Goal: Task Accomplishment & Management: Manage account settings

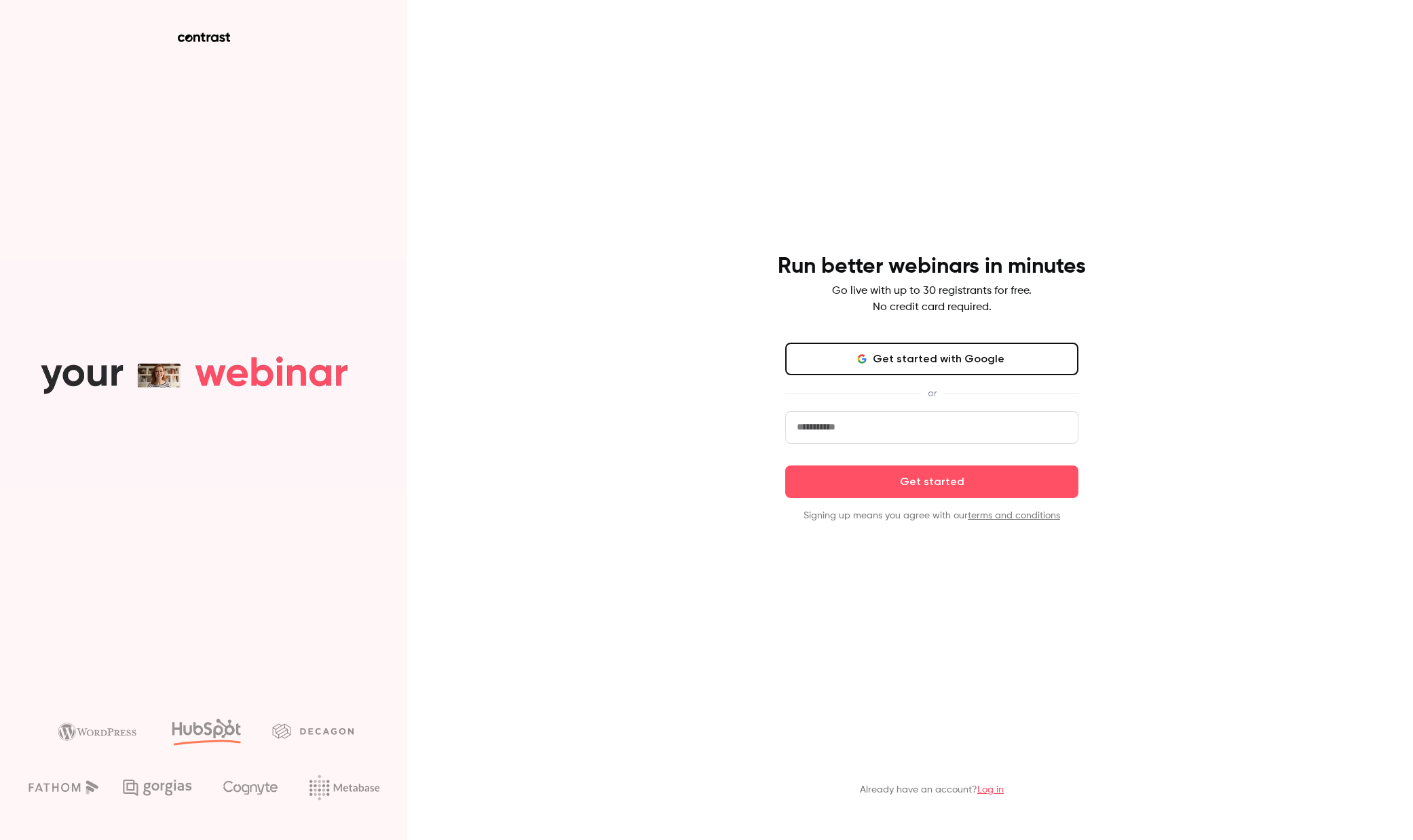
click at [896, 427] on input "email" at bounding box center [931, 427] width 293 height 32
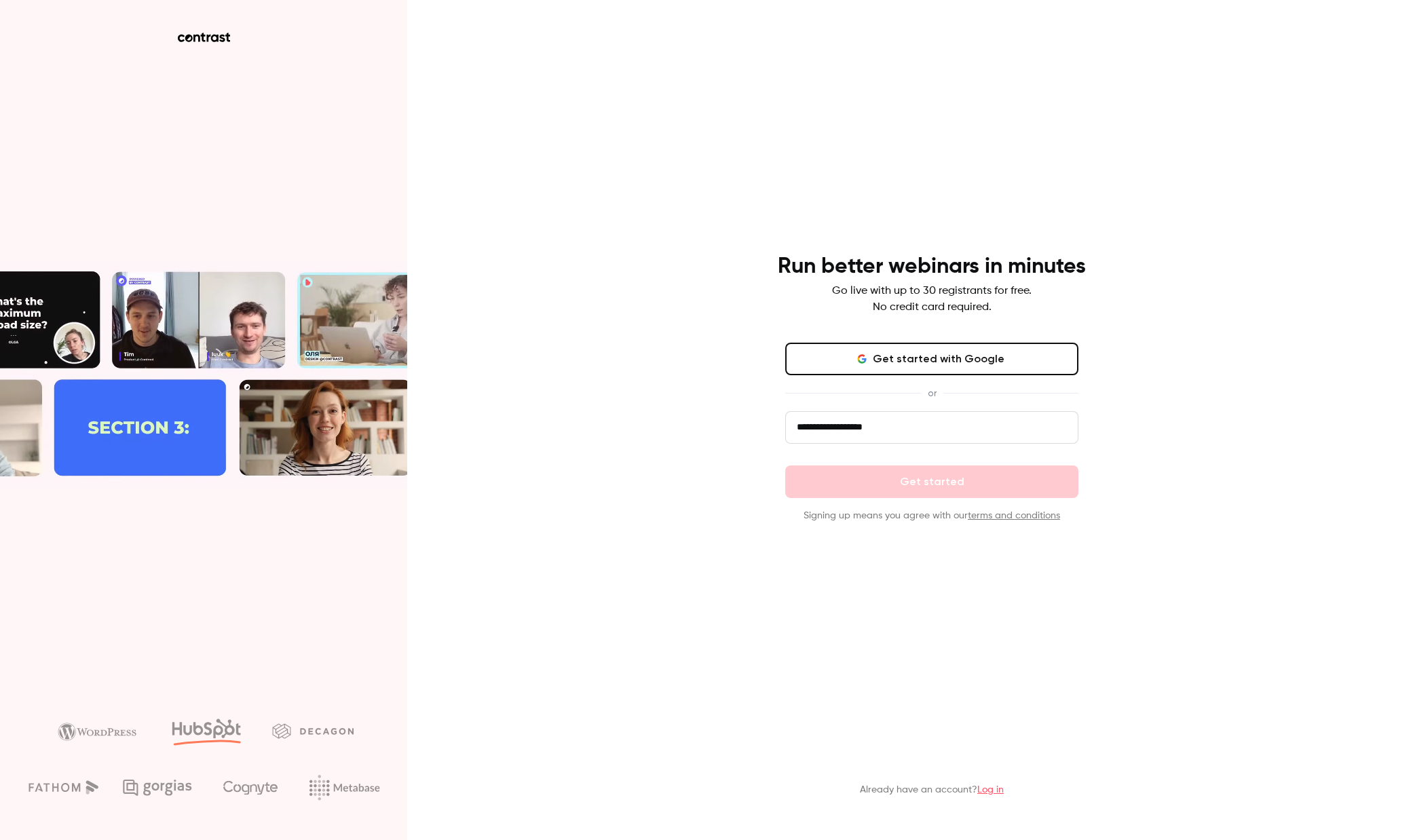
type input "**********"
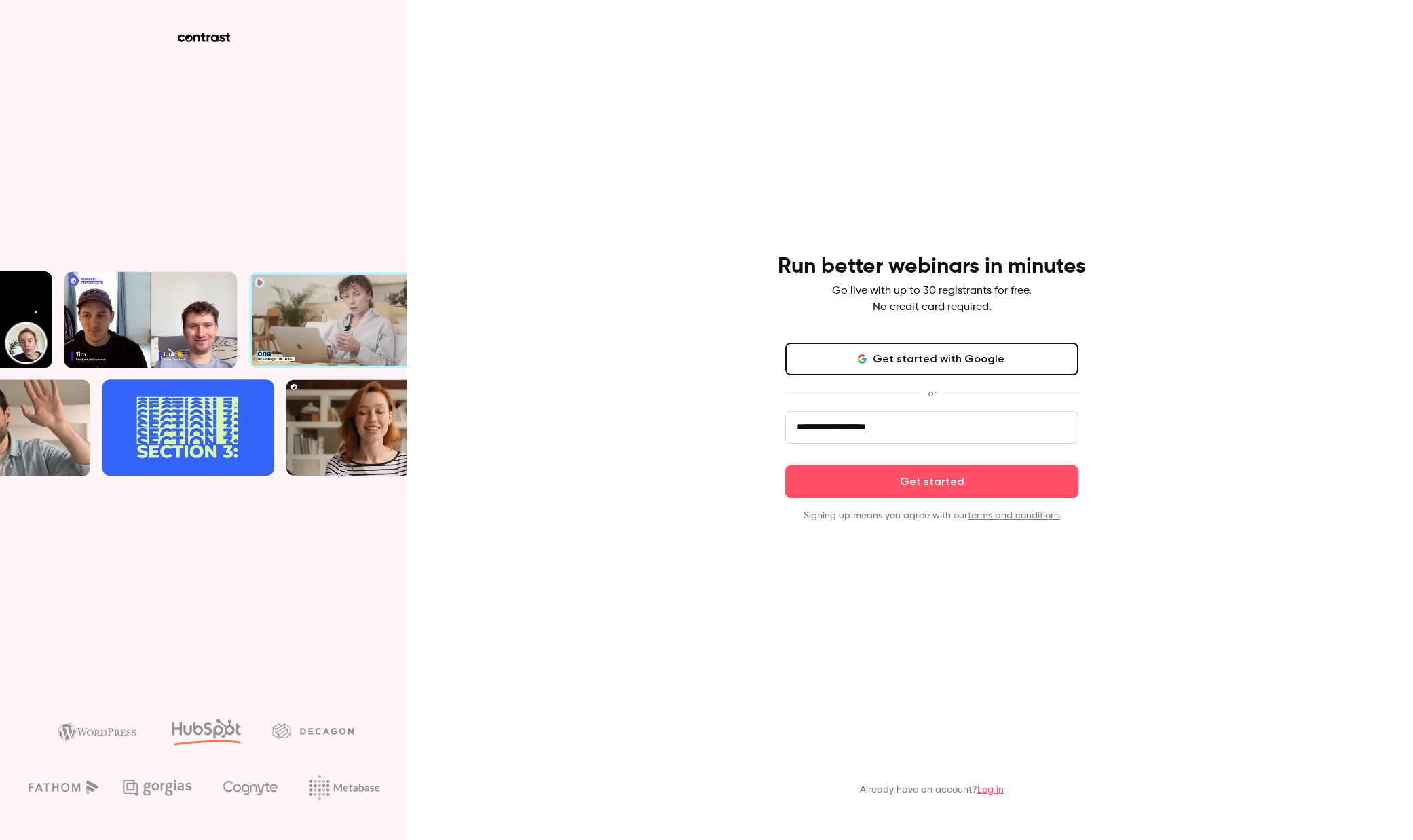
click button "Get started" at bounding box center [931, 481] width 293 height 32
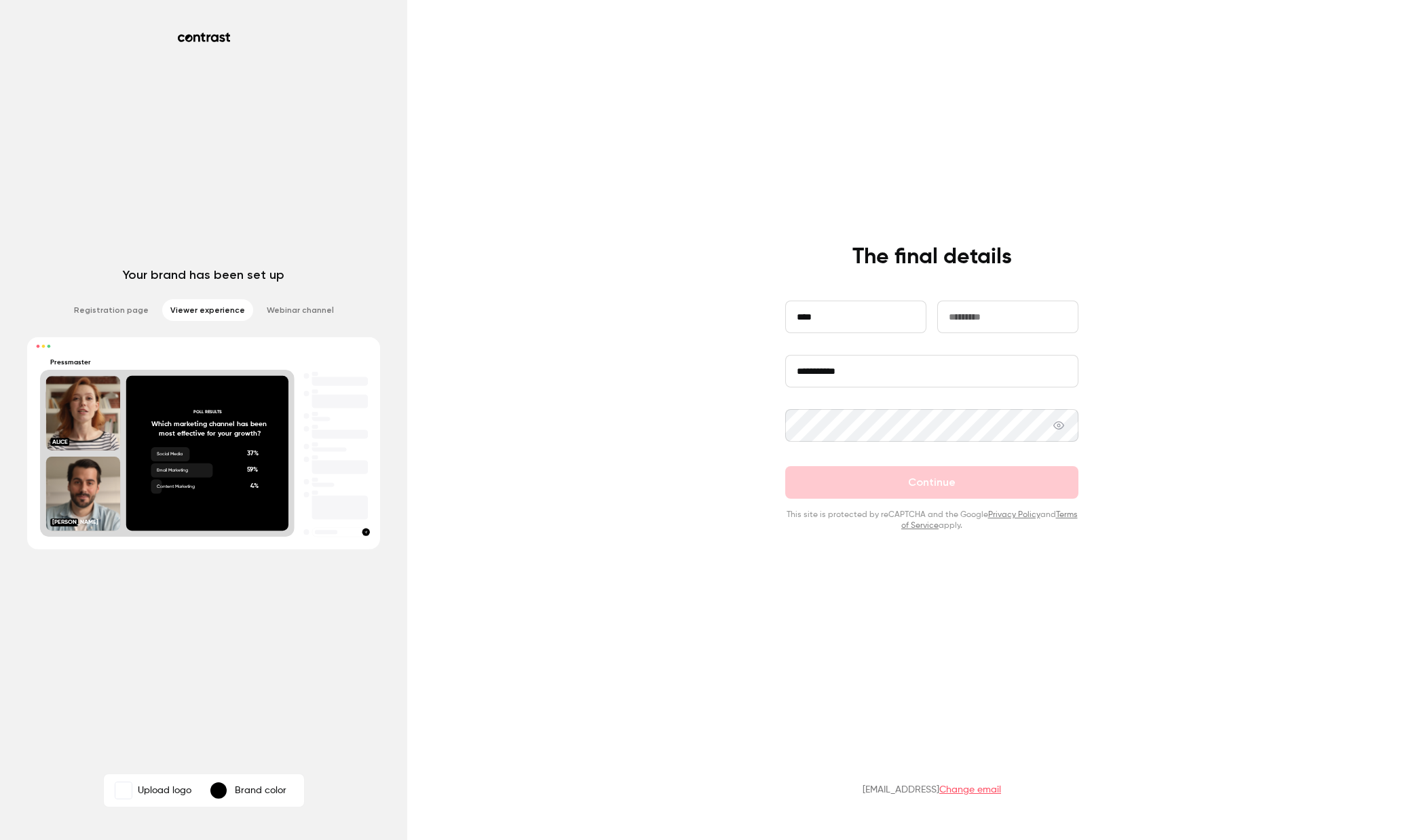
type input "****"
type input "********"
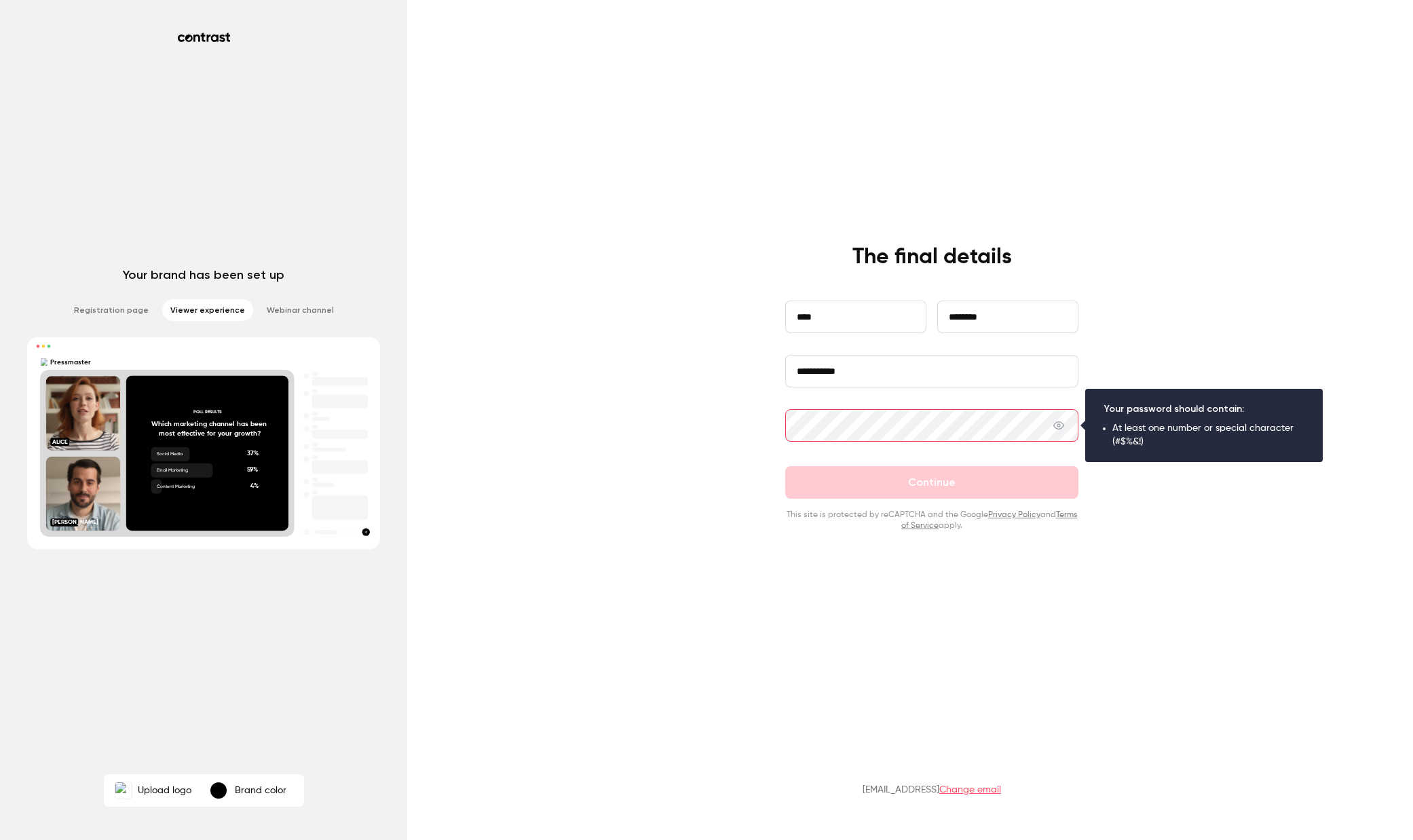
click at [785, 466] on button "Continue" at bounding box center [931, 482] width 293 height 32
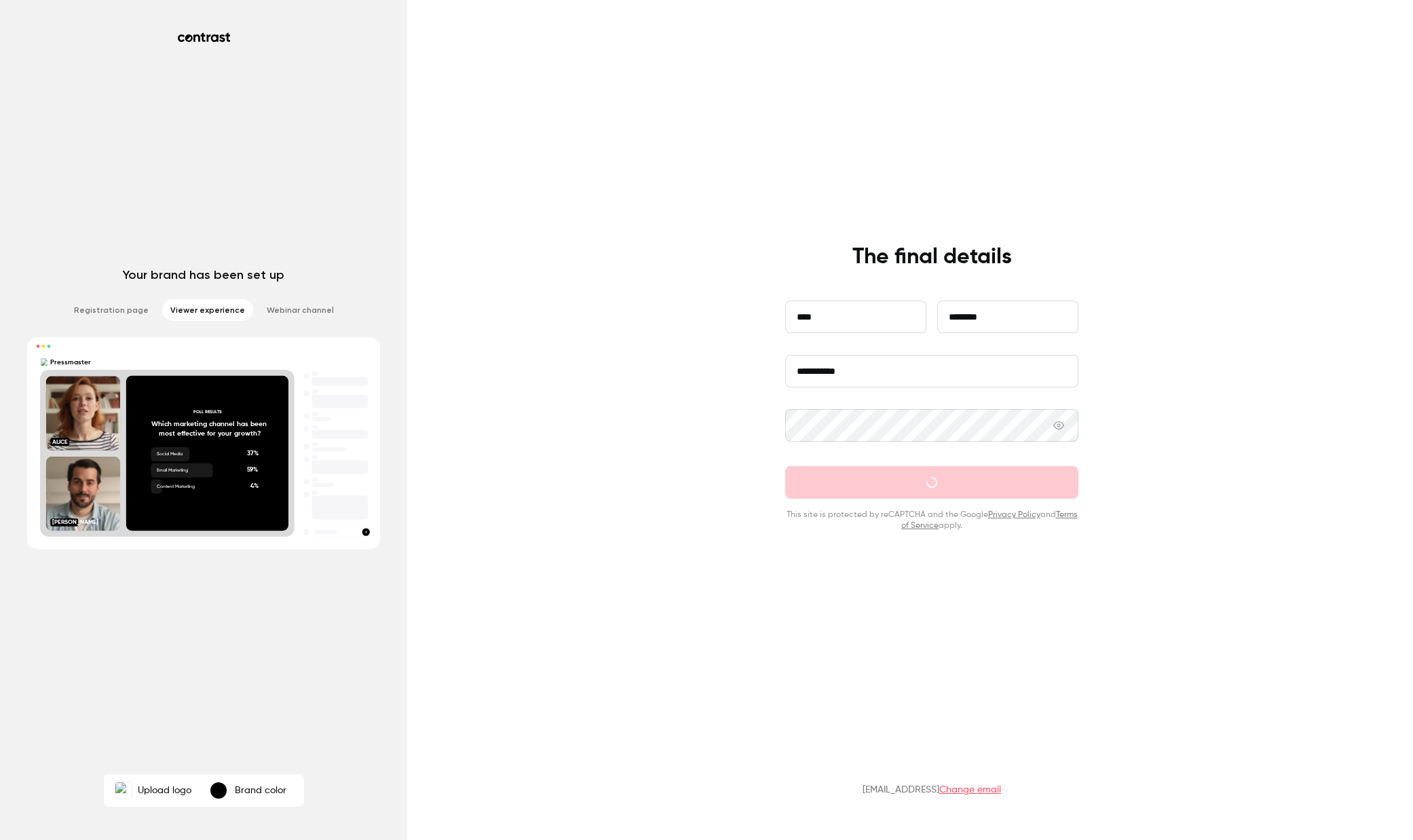
click at [665, 373] on div "**********" at bounding box center [706, 420] width 1413 height 840
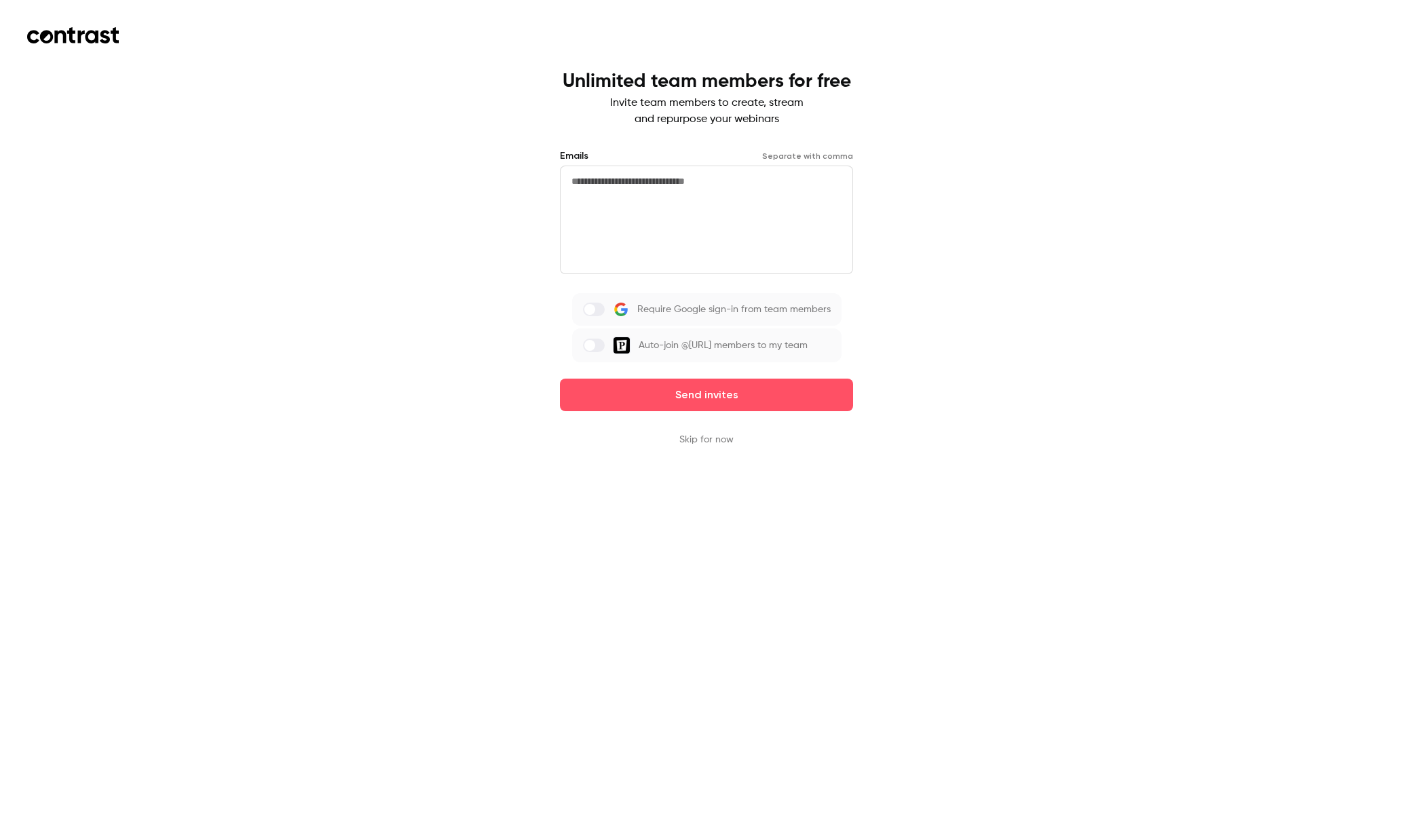
click at [673, 217] on textarea at bounding box center [706, 220] width 293 height 108
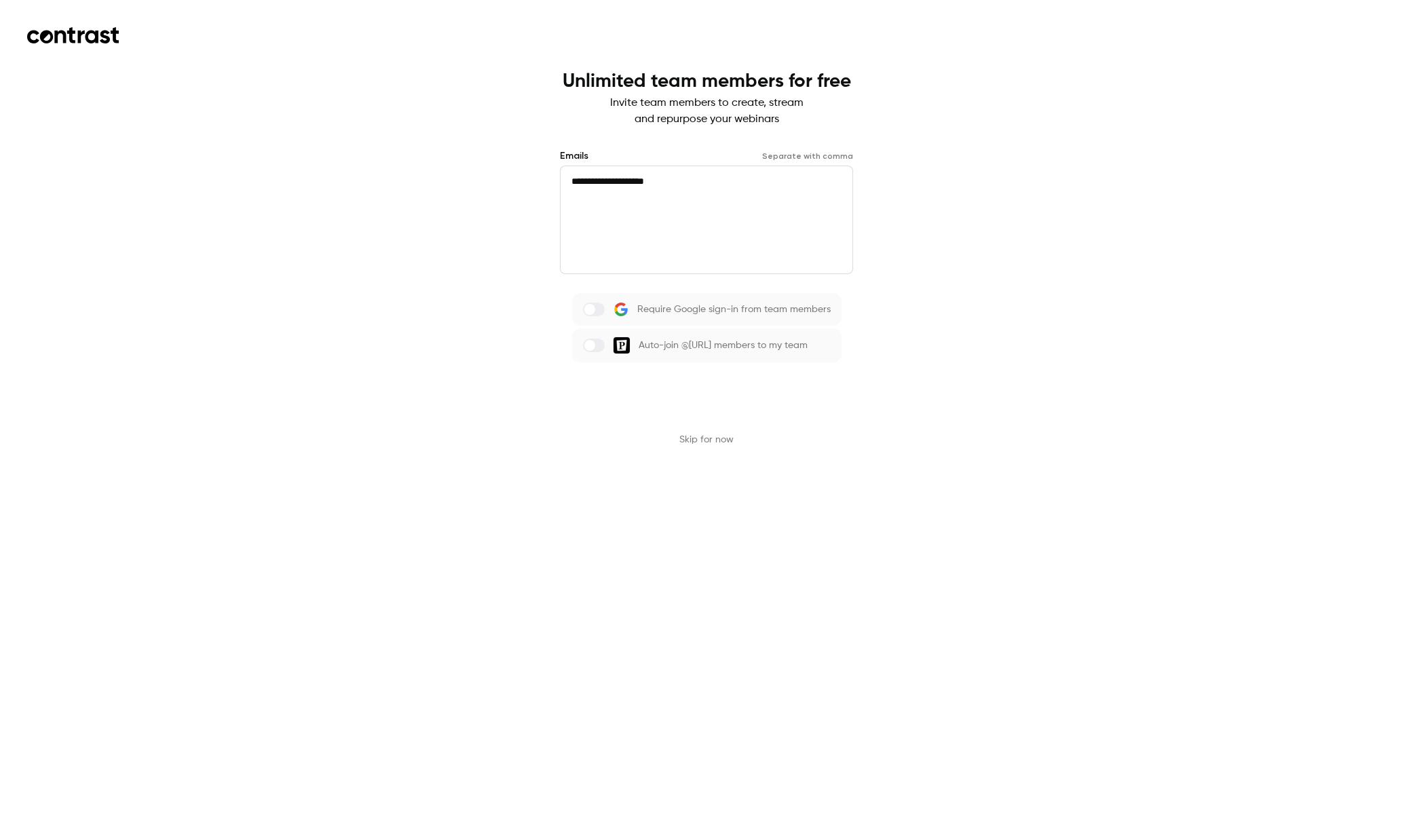
type textarea "**********"
click at [708, 393] on button "Send invites" at bounding box center [706, 395] width 293 height 32
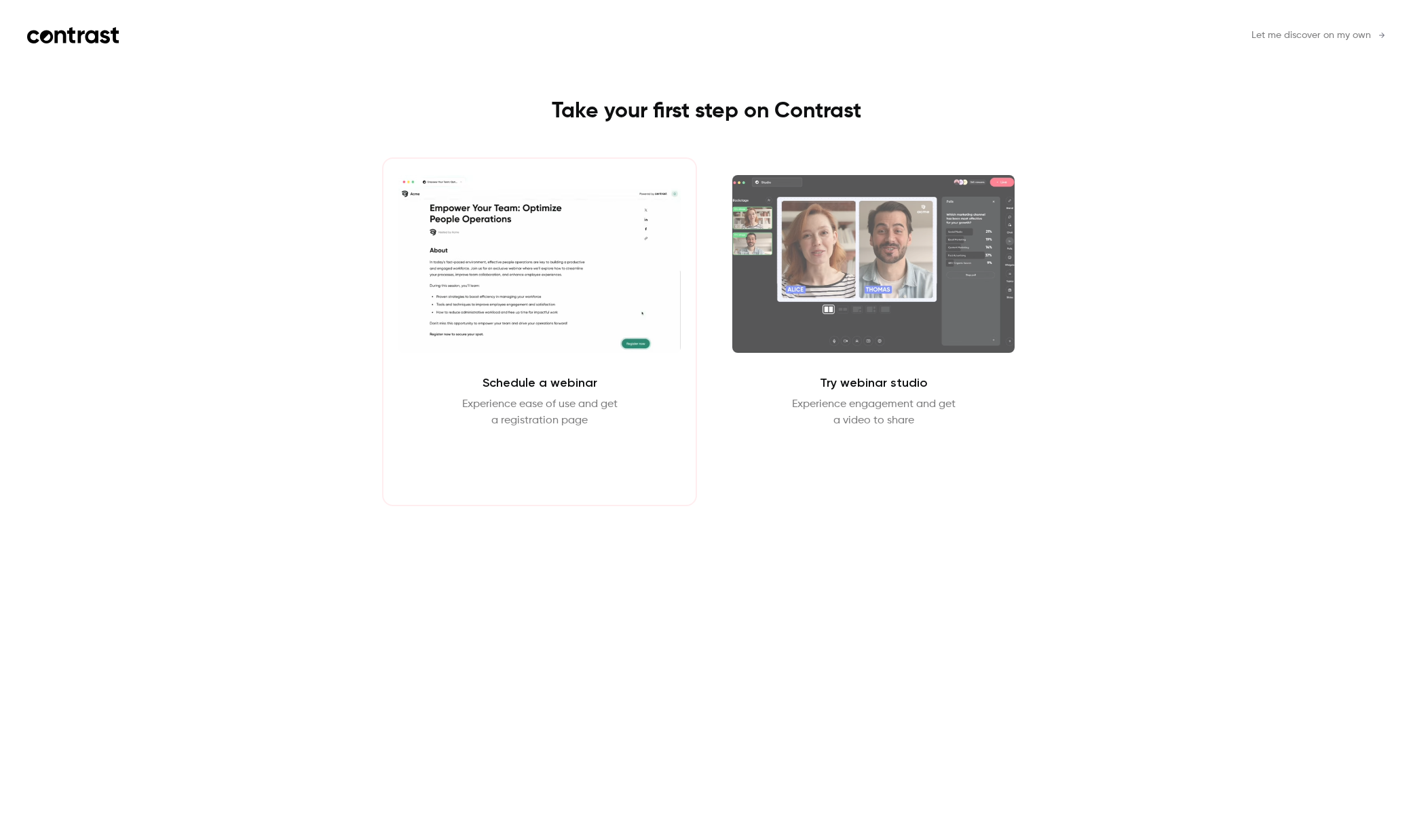
click at [547, 469] on button "Schedule webinar" at bounding box center [540, 461] width 116 height 32
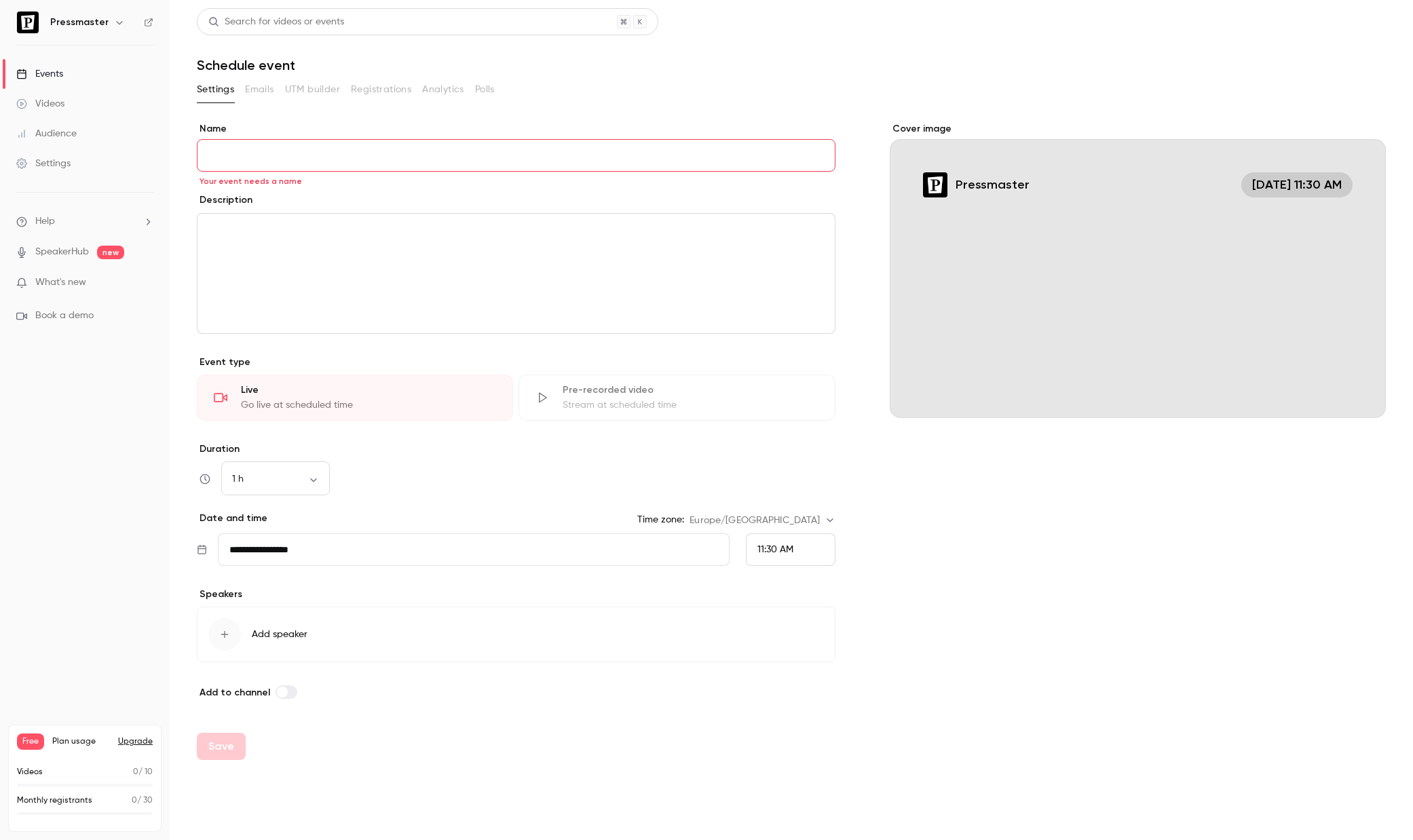
click at [57, 69] on div "Events" at bounding box center [40, 74] width 47 height 14
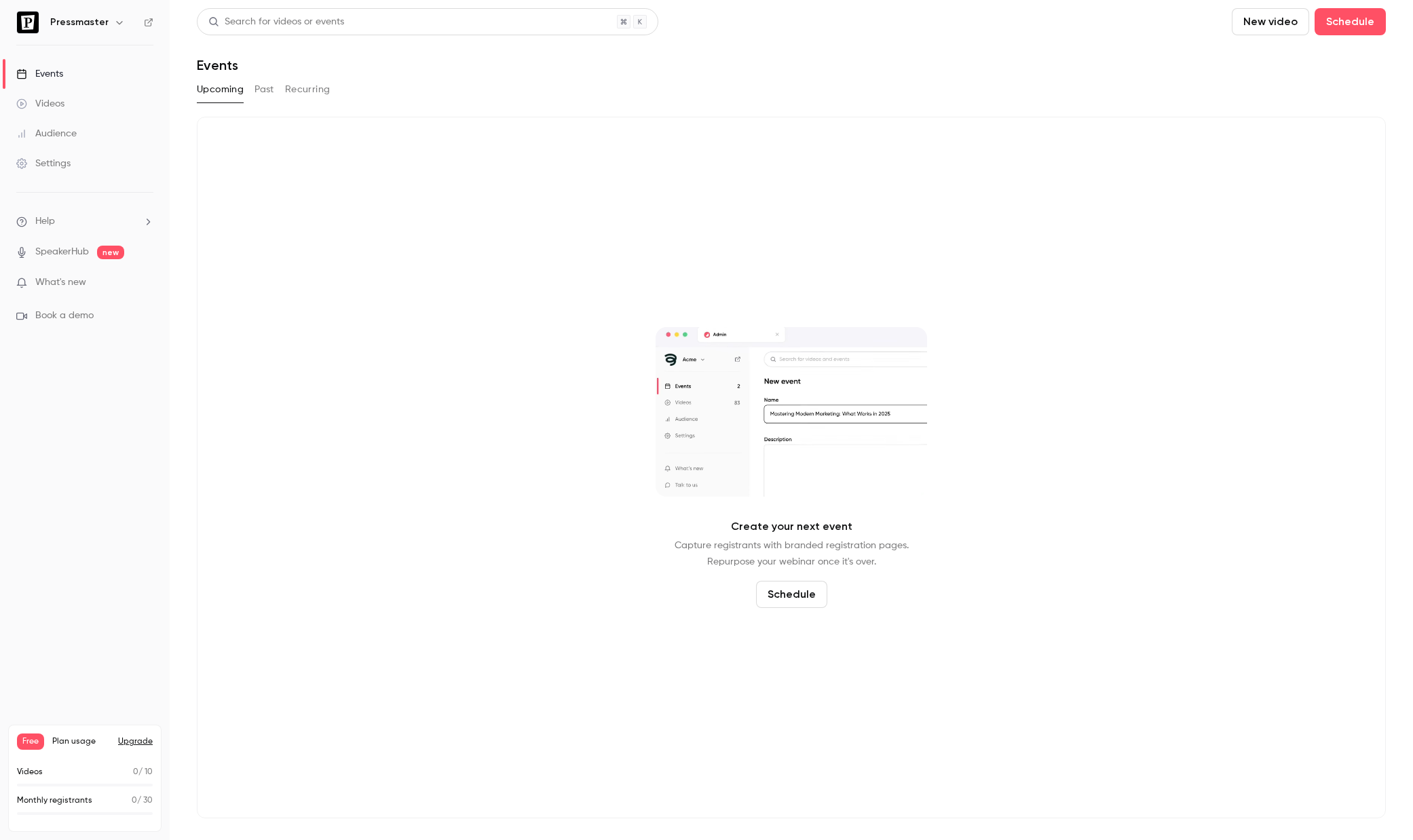
click at [71, 272] on ul "Help SpeakerHub new What's new Book a demo" at bounding box center [84, 269] width 170 height 152
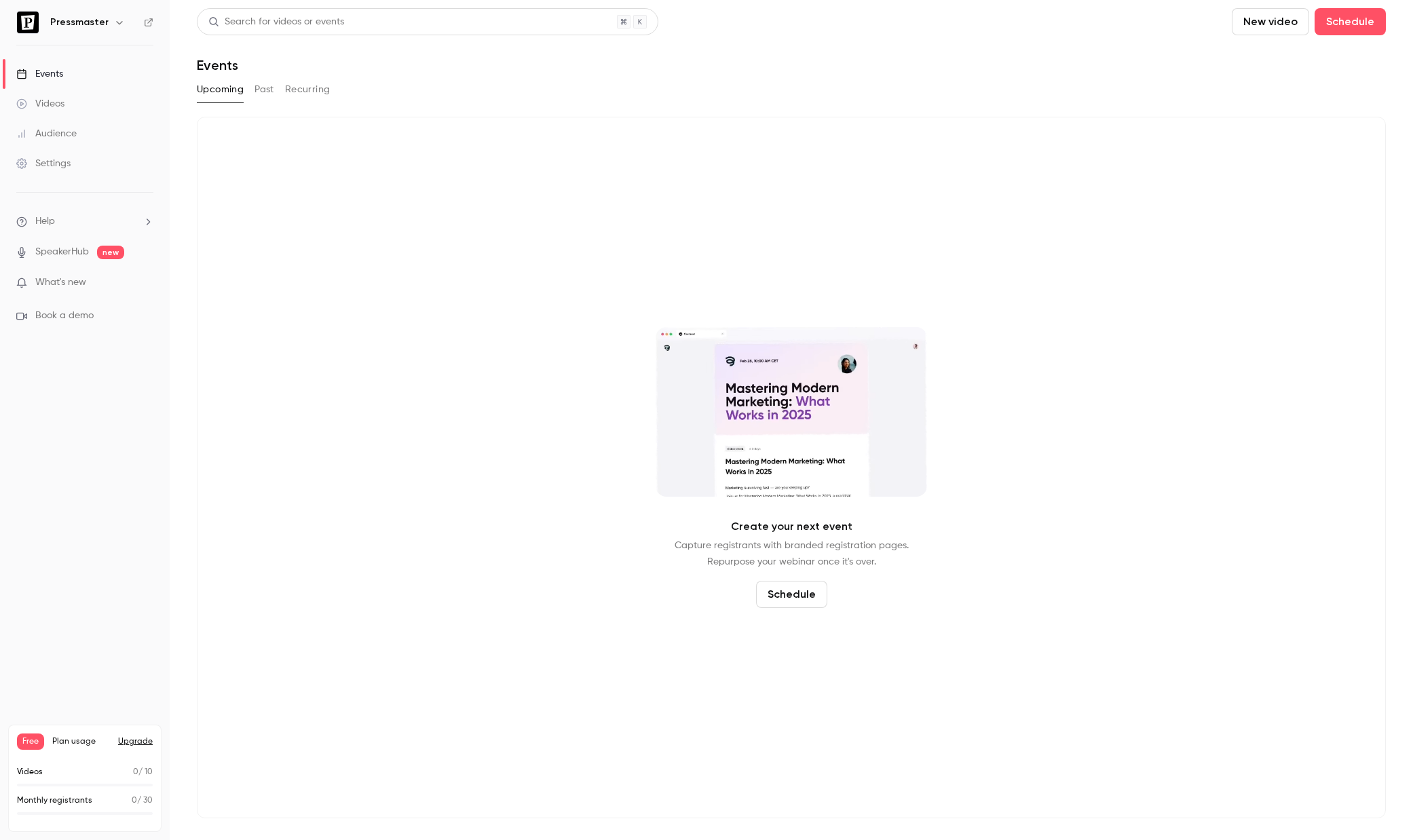
click at [59, 69] on div "Events" at bounding box center [40, 74] width 47 height 14
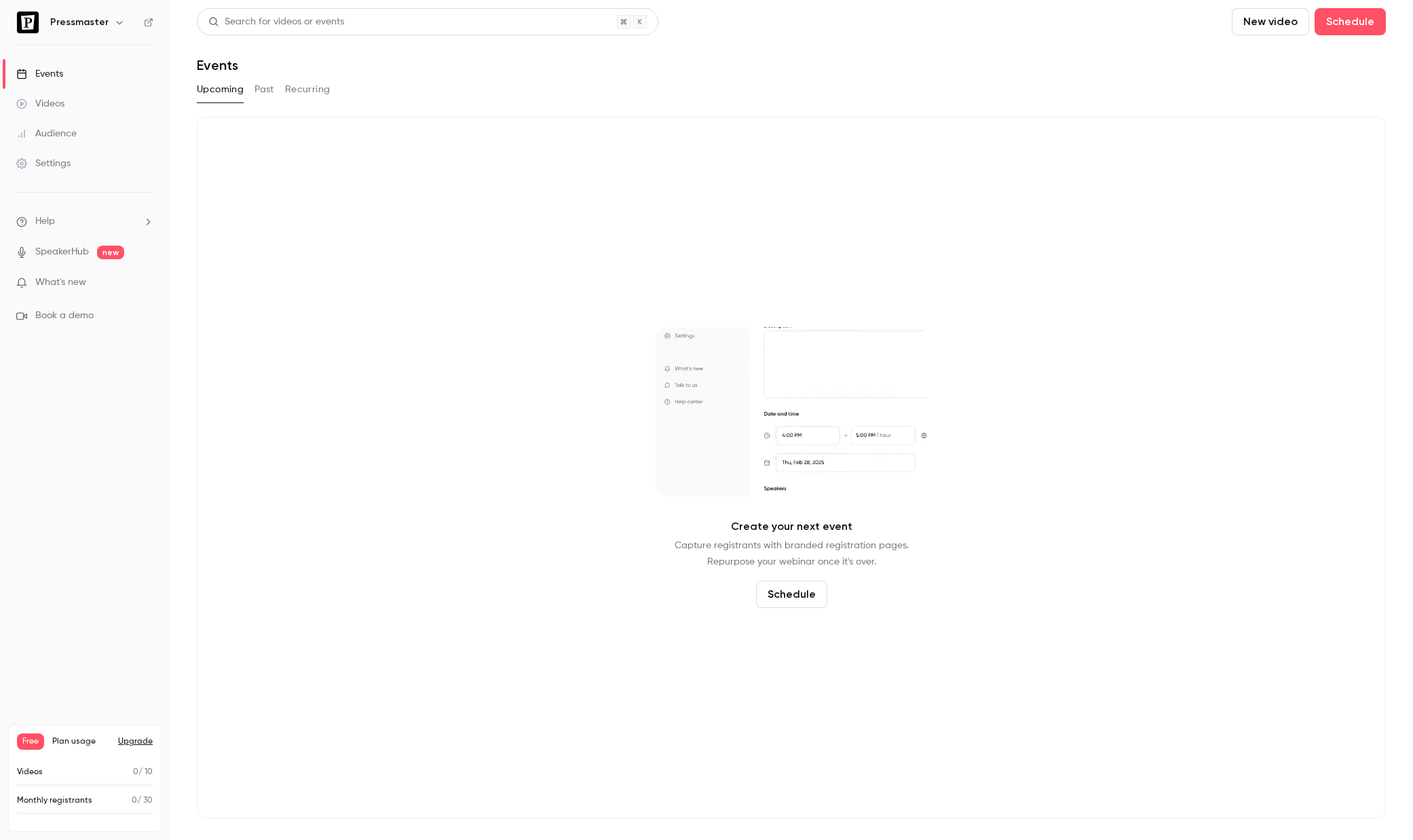
click at [49, 57] on ul "Events Videos Audience Settings" at bounding box center [84, 118] width 170 height 147
click at [105, 33] on div "Pressmaster" at bounding box center [85, 22] width 137 height 23
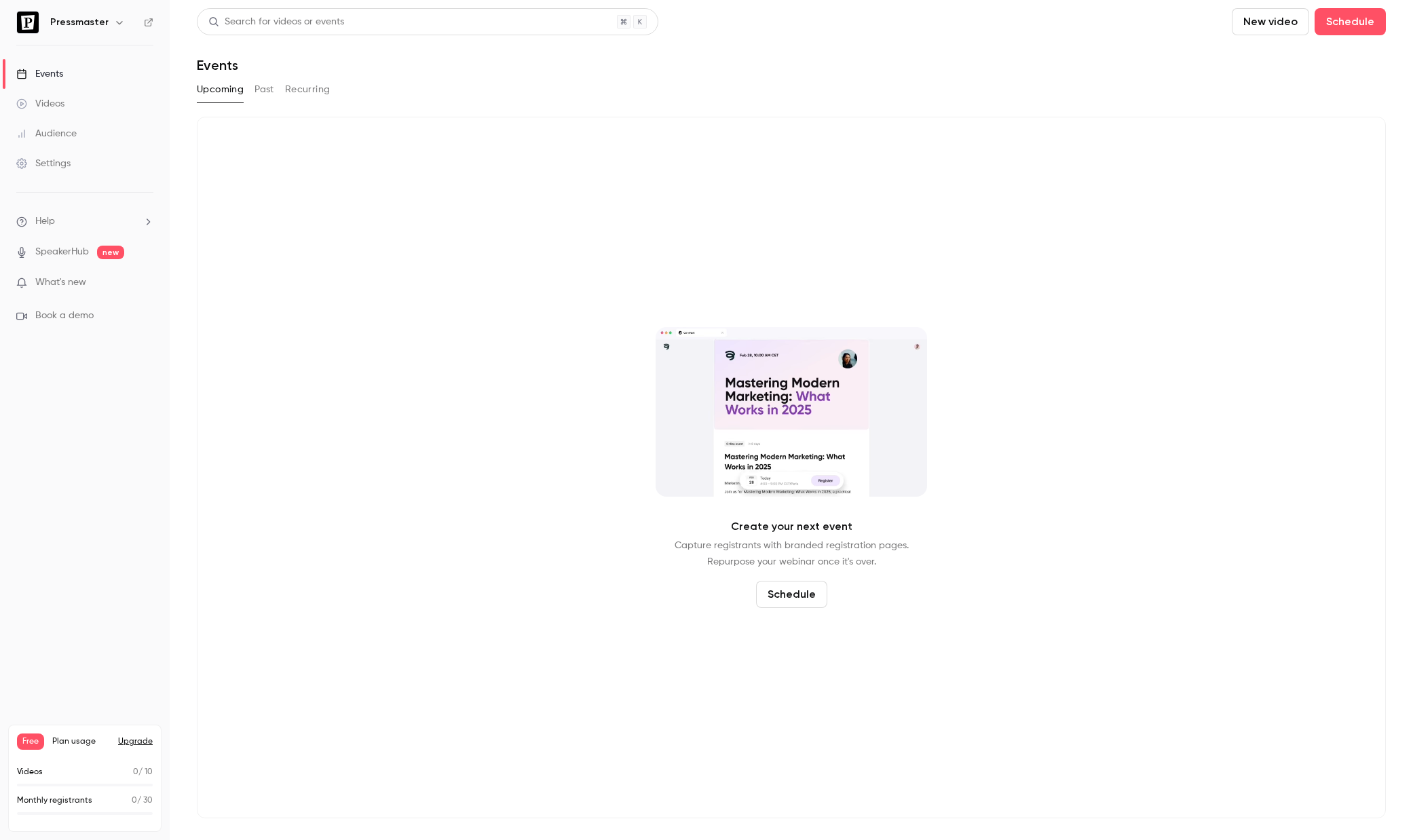
click at [105, 24] on div "Pressmaster" at bounding box center [92, 23] width 83 height 17
click at [112, 20] on button "button" at bounding box center [120, 23] width 17 height 17
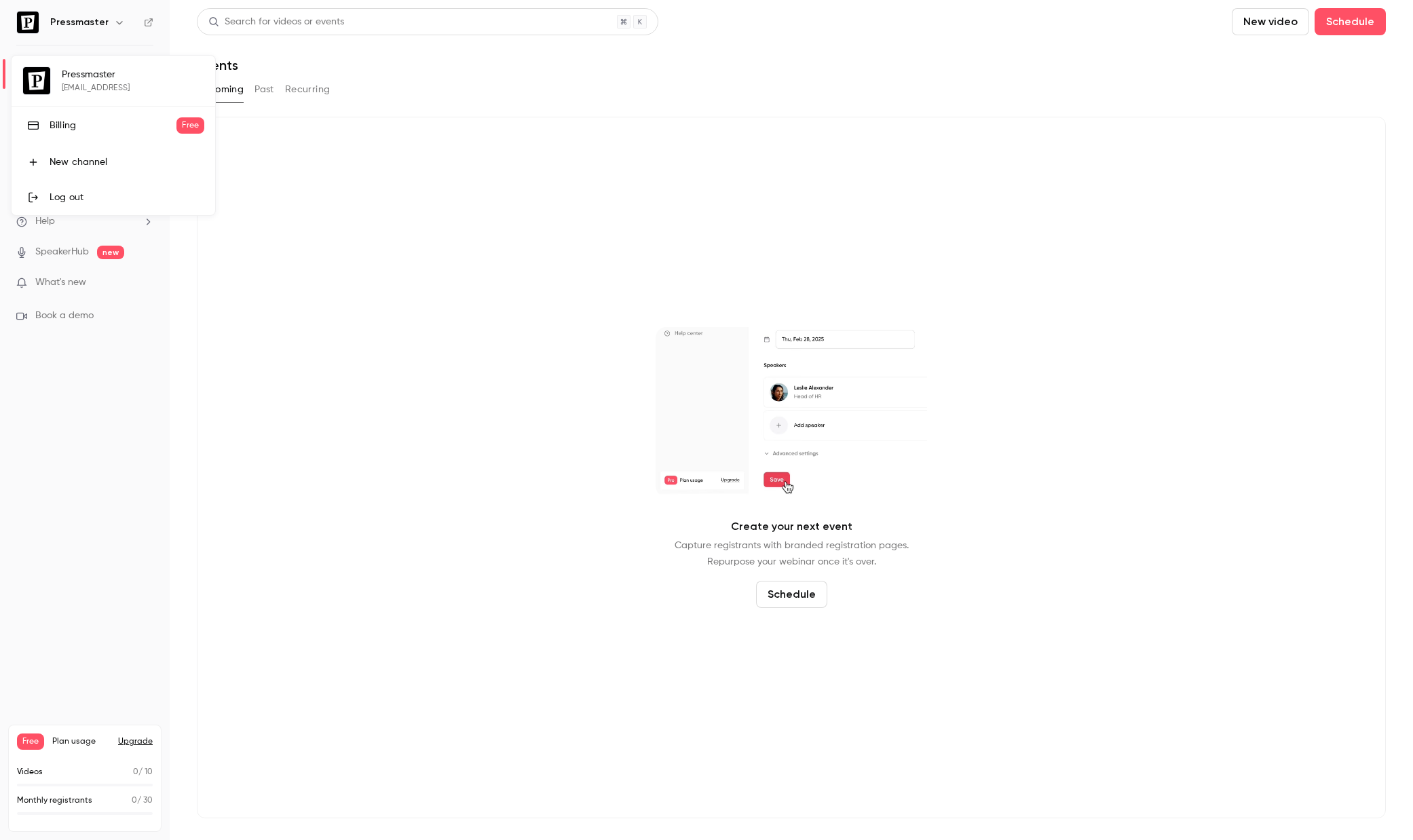
click at [106, 20] on div at bounding box center [706, 420] width 1413 height 840
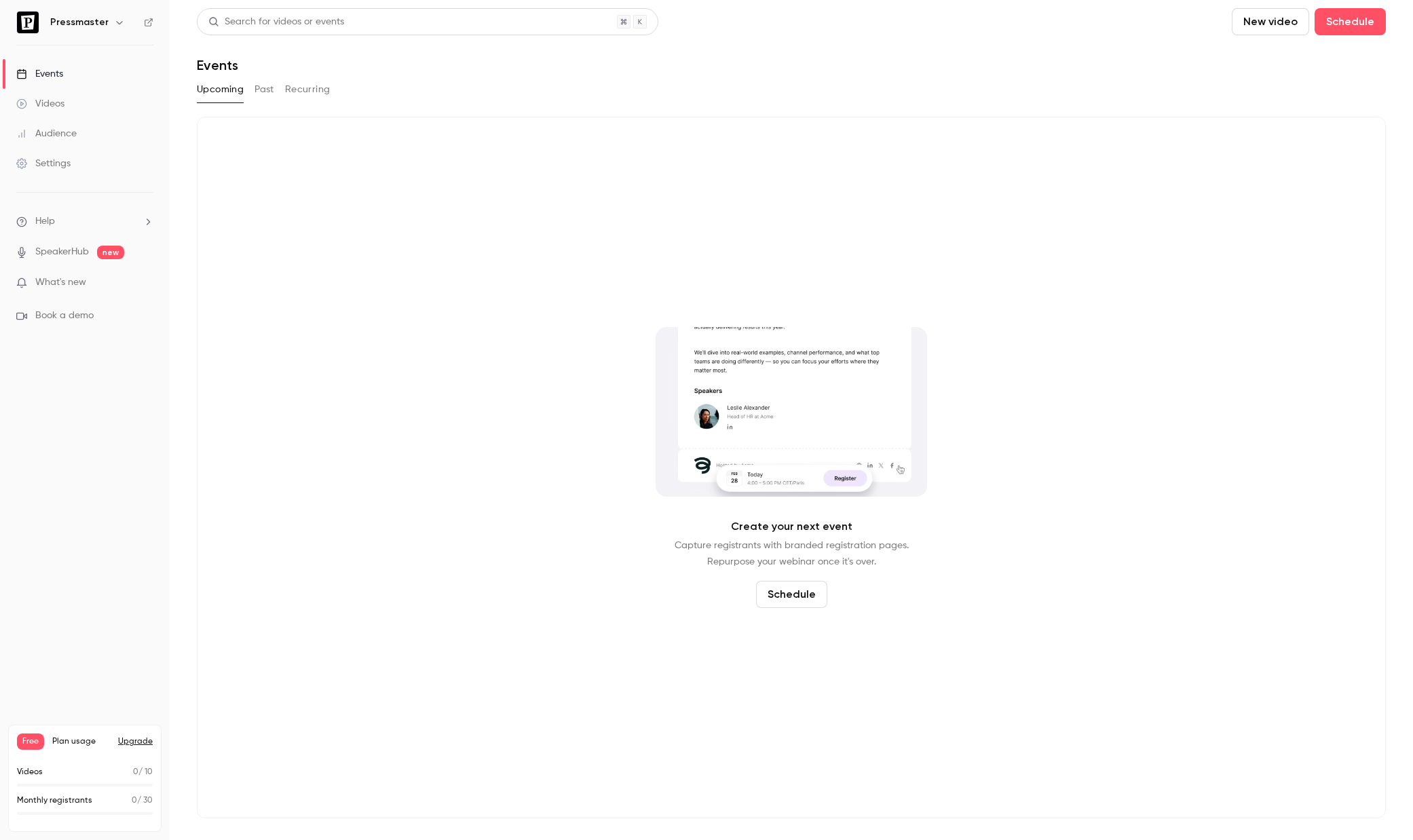
click at [69, 105] on link "Videos" at bounding box center [84, 104] width 170 height 30
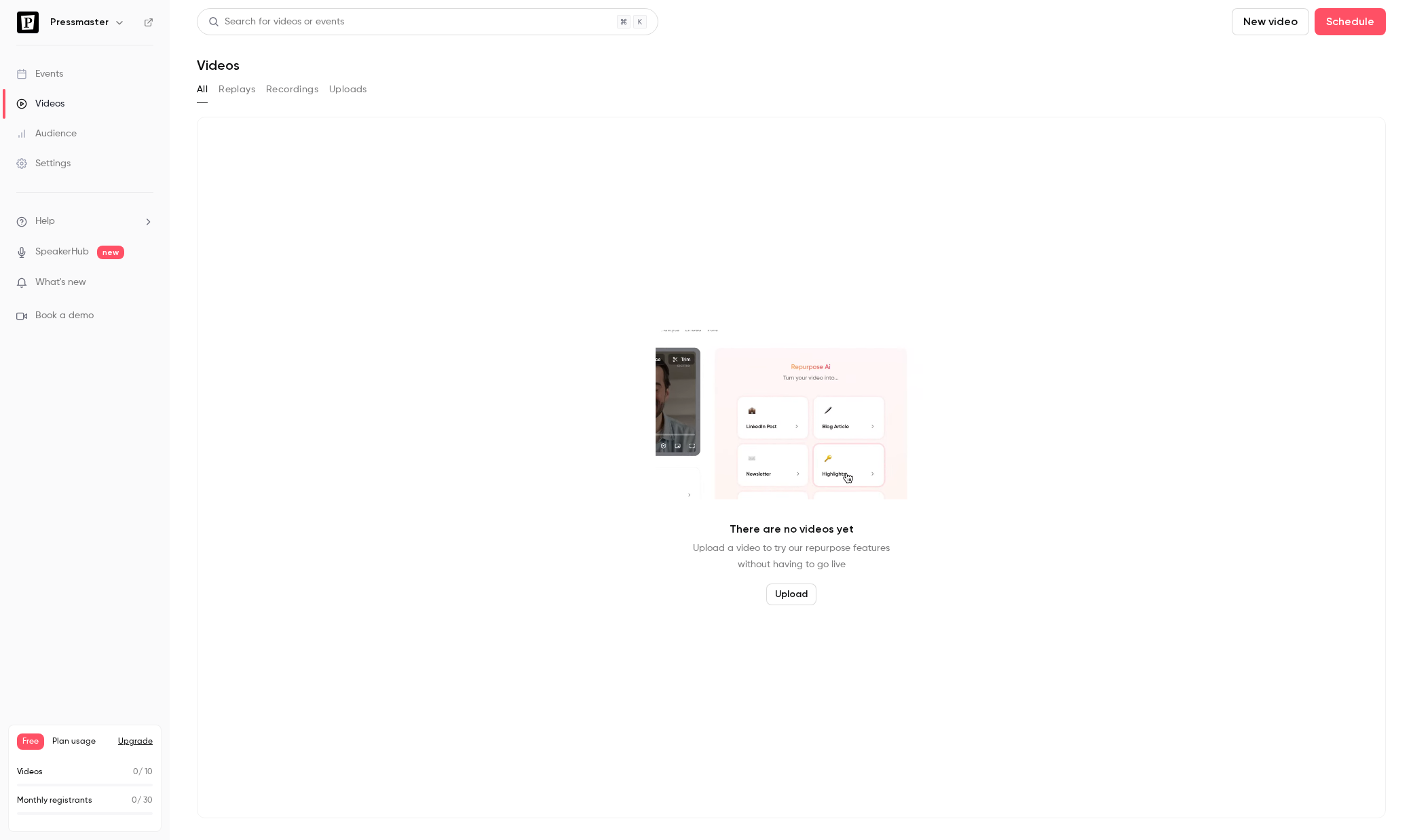
click at [69, 69] on link "Events" at bounding box center [84, 74] width 170 height 30
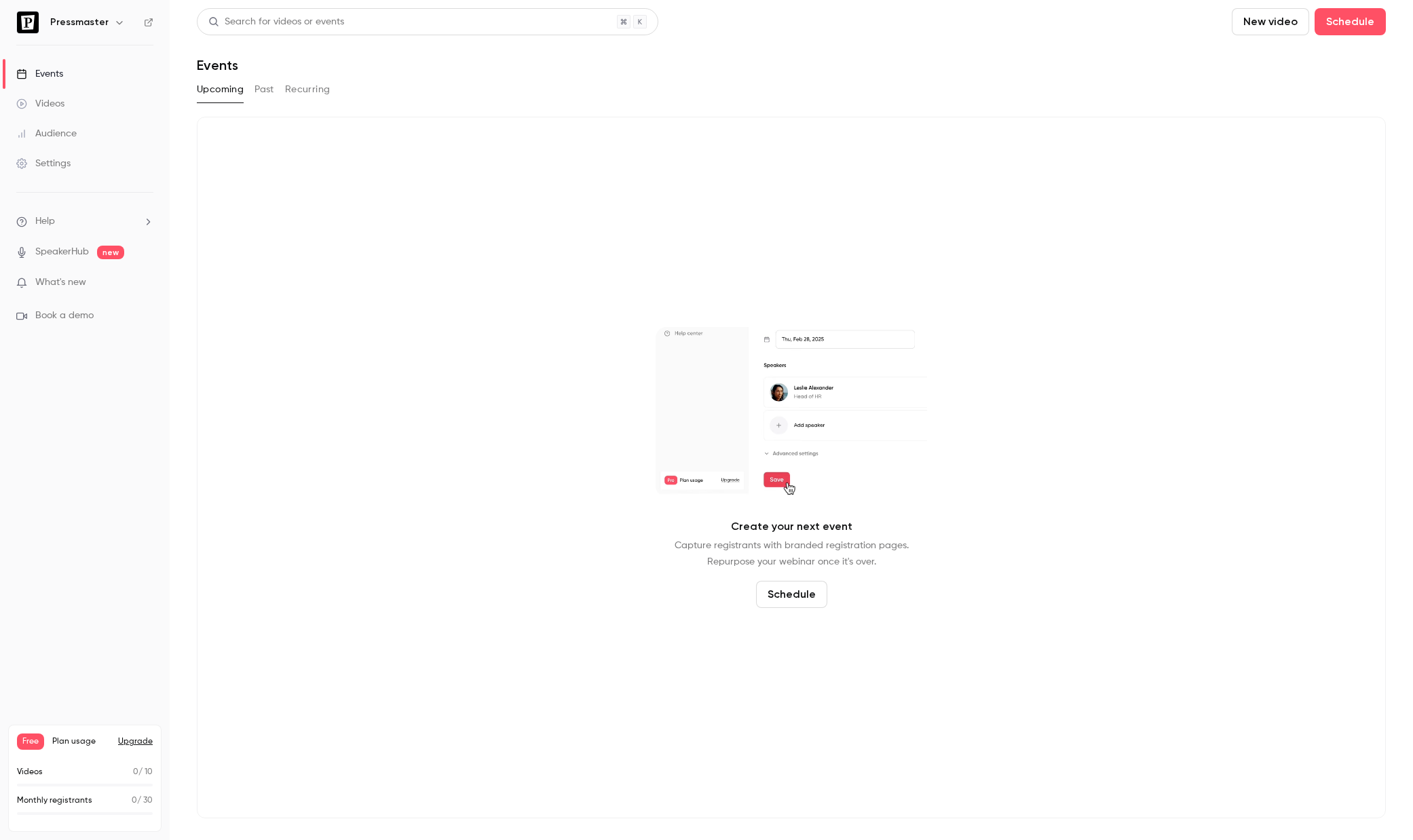
click at [58, 136] on div "Audience" at bounding box center [47, 133] width 60 height 14
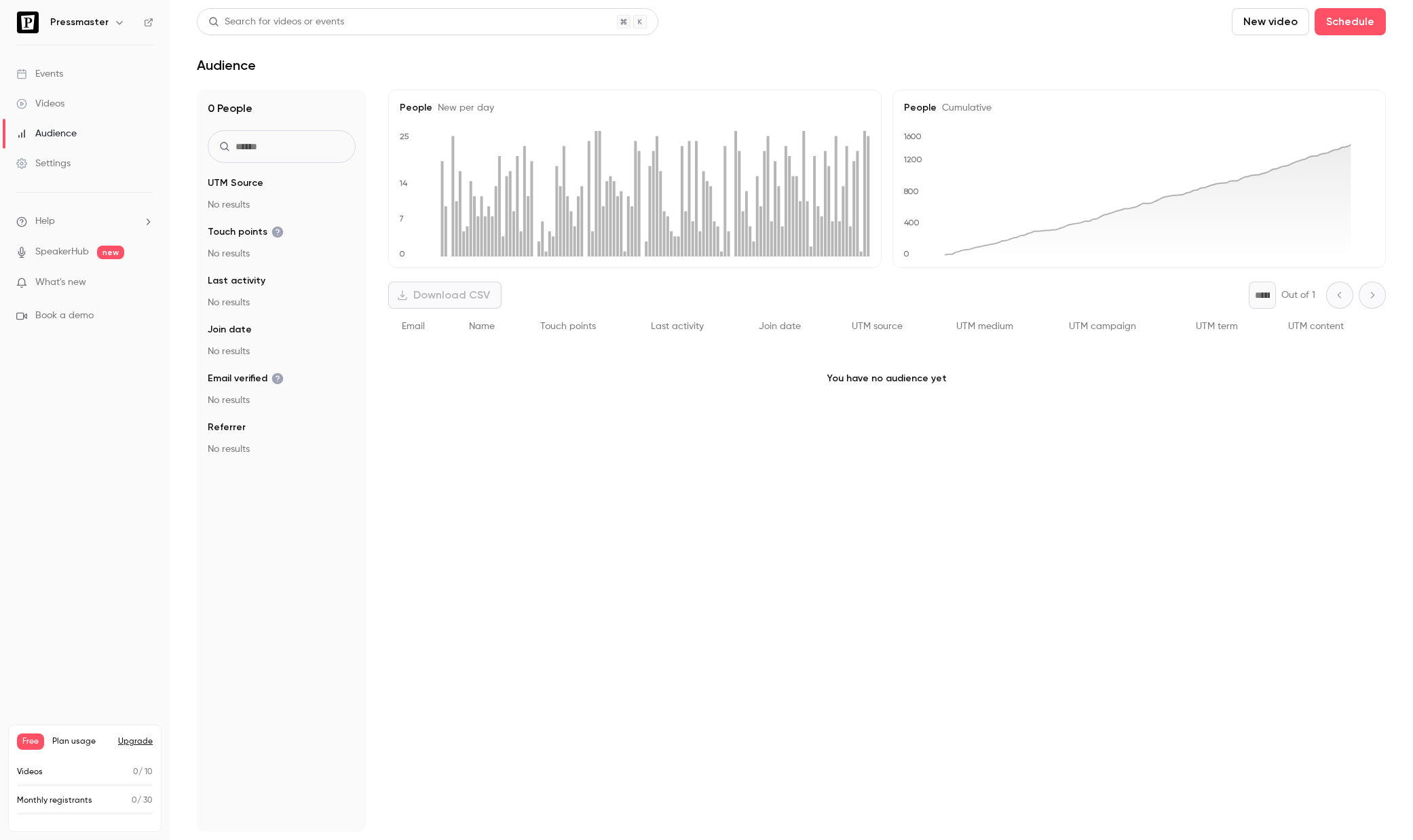
click at [58, 167] on div "Settings" at bounding box center [44, 163] width 54 height 14
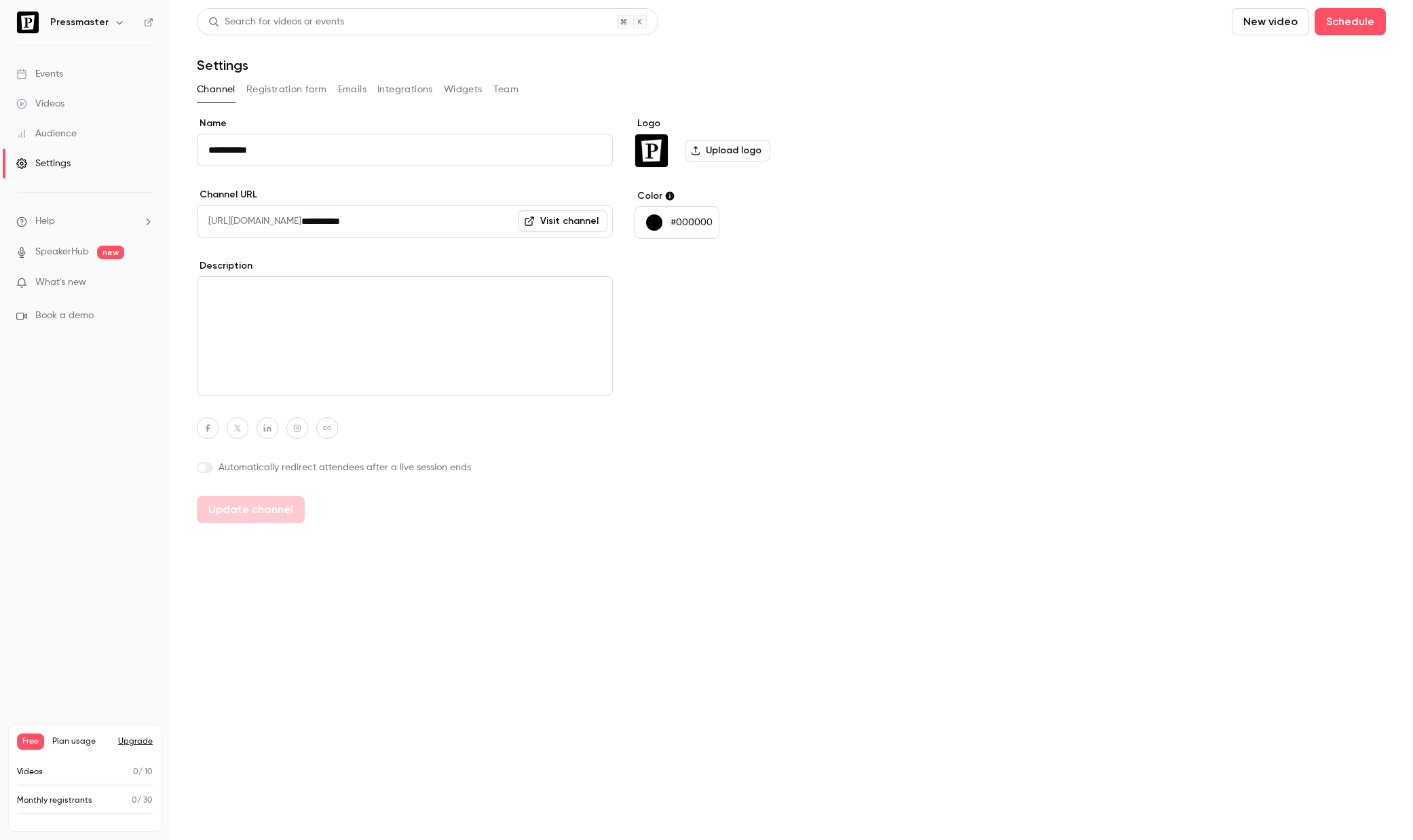
click at [307, 98] on button "Registration form" at bounding box center [286, 89] width 81 height 22
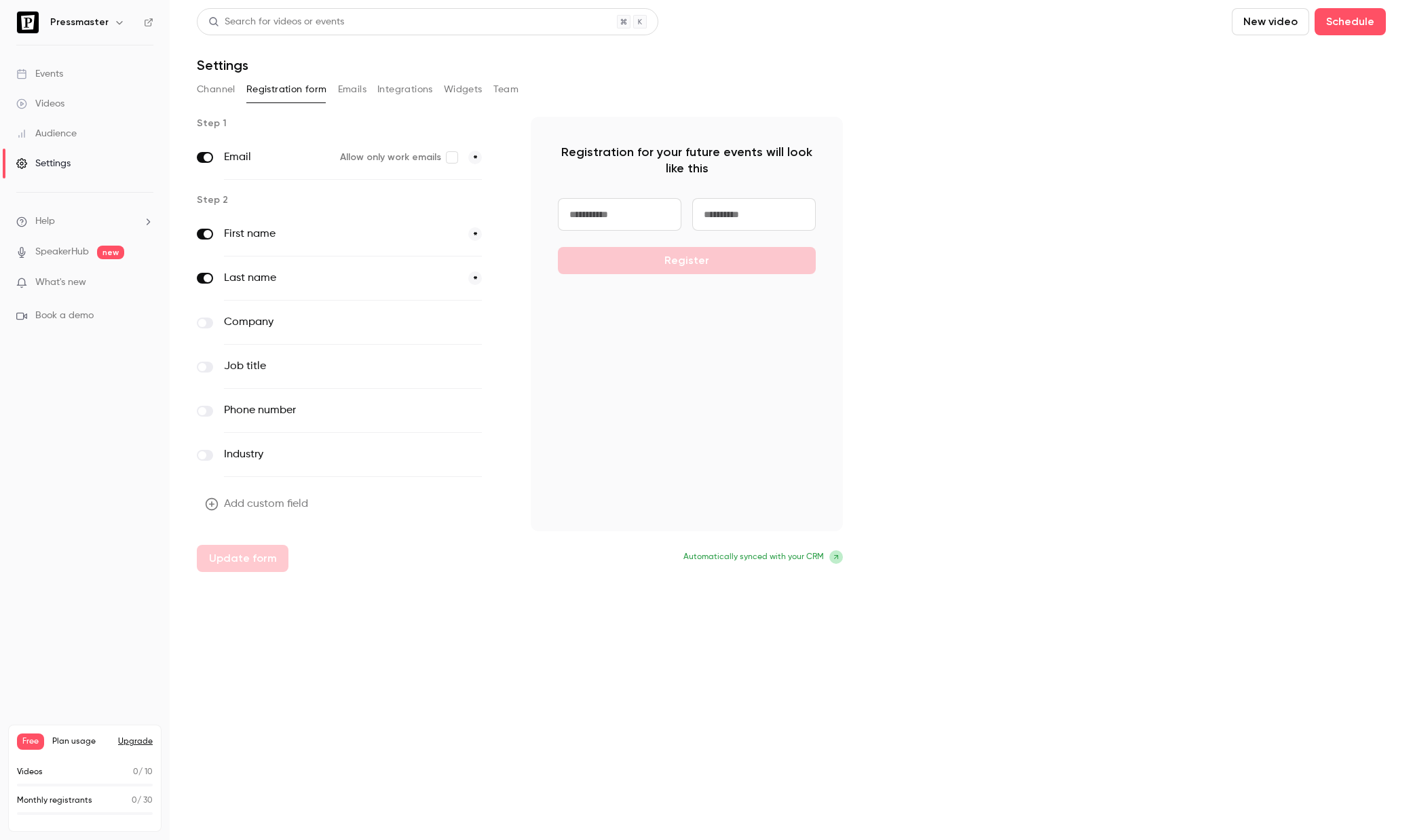
click at [370, 96] on div "Channel Registration form Emails Integrations Widgets Team" at bounding box center [791, 89] width 1189 height 22
click at [35, 62] on link "Events" at bounding box center [84, 74] width 170 height 30
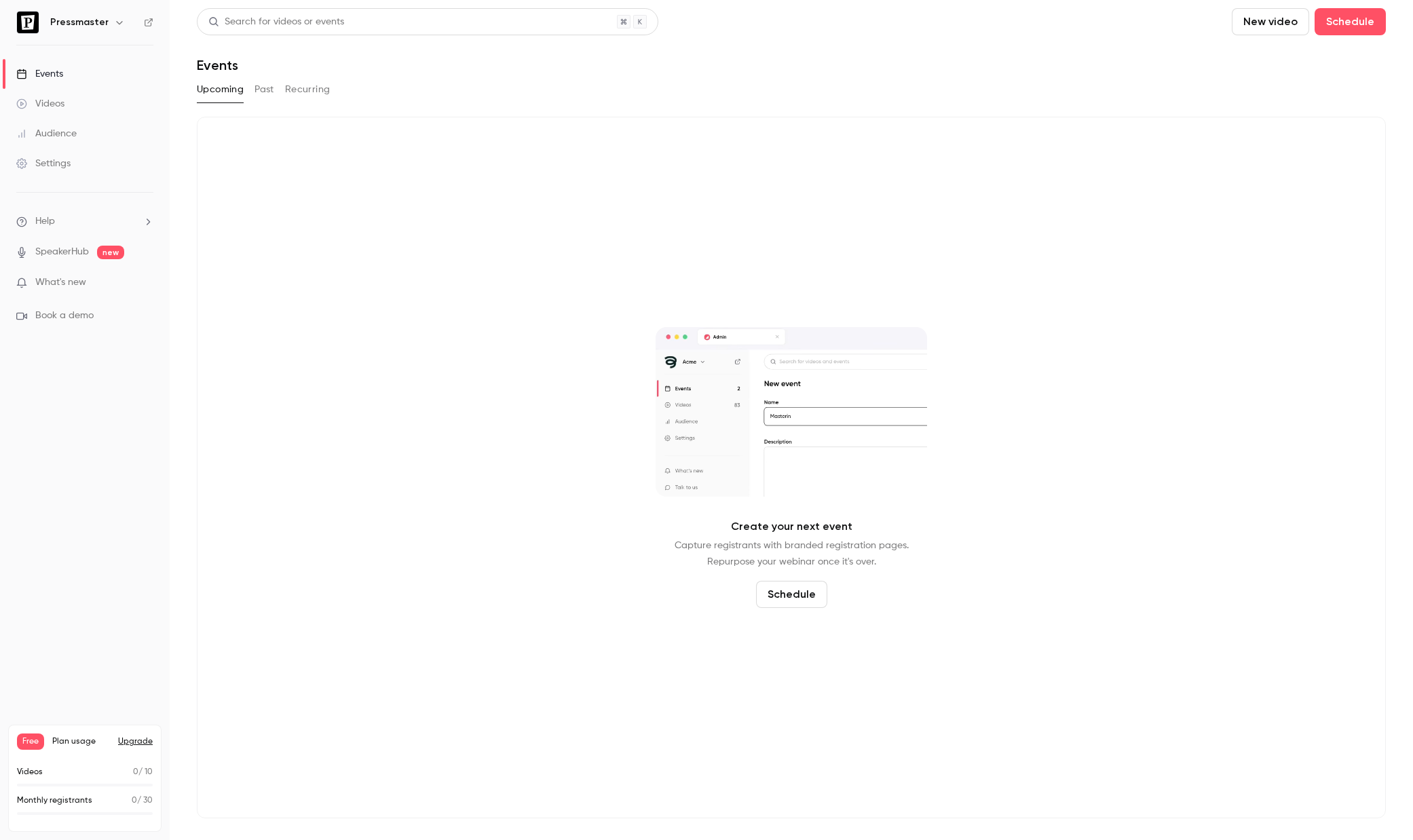
click at [133, 737] on button "Upgrade" at bounding box center [136, 741] width 35 height 11
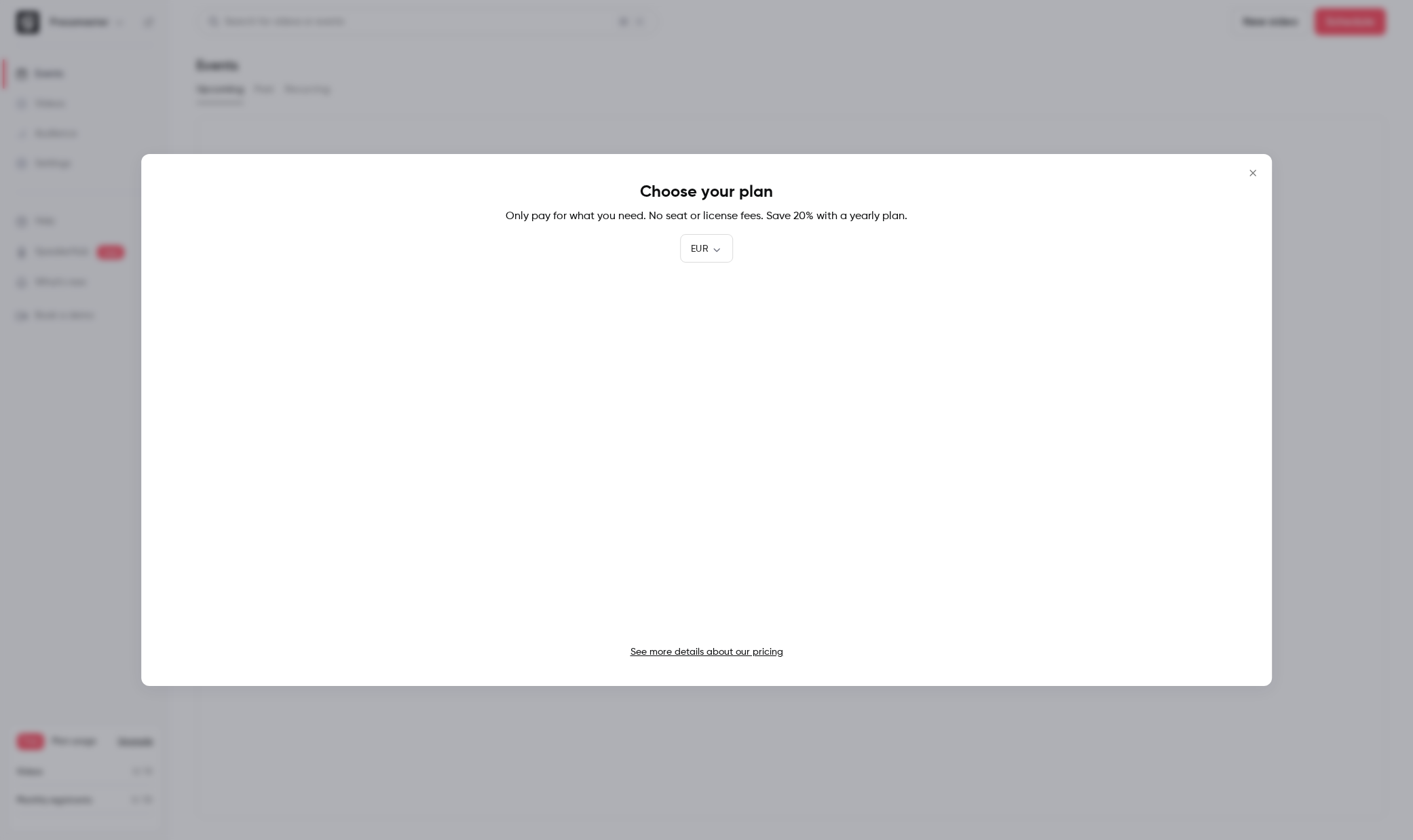
click at [726, 655] on link "See more details about our pricing" at bounding box center [707, 652] width 153 height 10
click at [741, 648] on link "See more details about our pricing" at bounding box center [707, 652] width 153 height 10
